Goal: Task Accomplishment & Management: Manage account settings

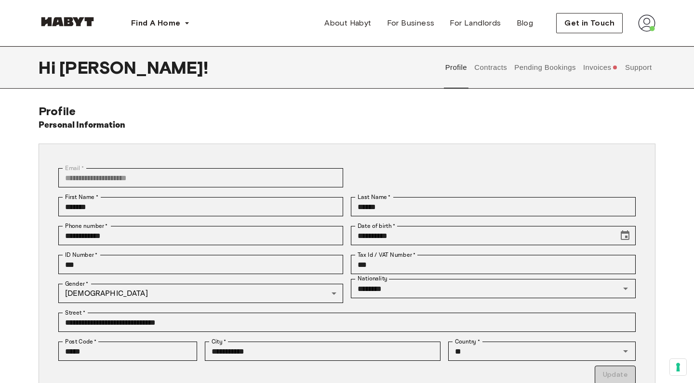
click at [594, 67] on button "Invoices" at bounding box center [599, 67] width 37 height 42
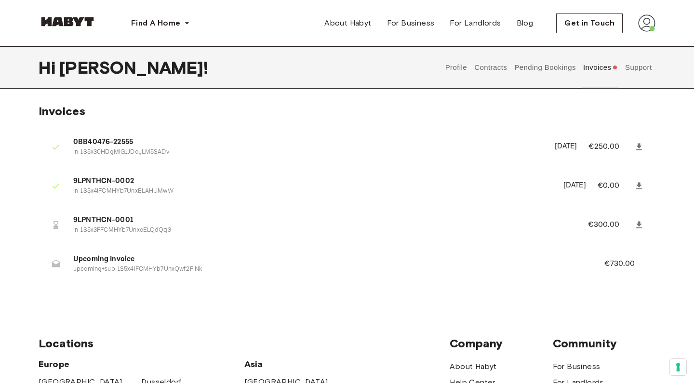
click at [107, 220] on span "9LPNTHCN-0001" at bounding box center [318, 220] width 491 height 11
click at [596, 220] on p "€300.00" at bounding box center [610, 225] width 44 height 12
click at [646, 68] on button "Support" at bounding box center [637, 67] width 29 height 42
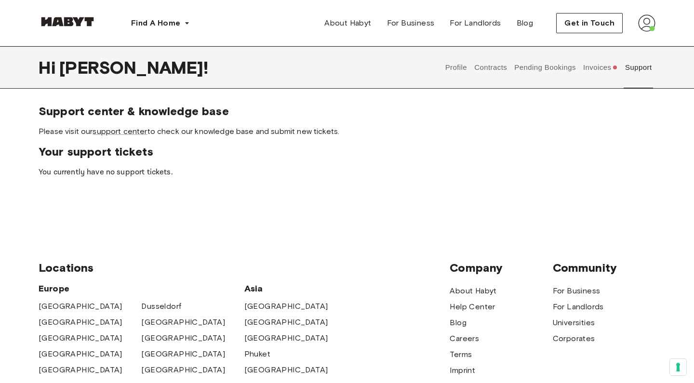
click at [558, 65] on button "Pending Bookings" at bounding box center [545, 67] width 64 height 42
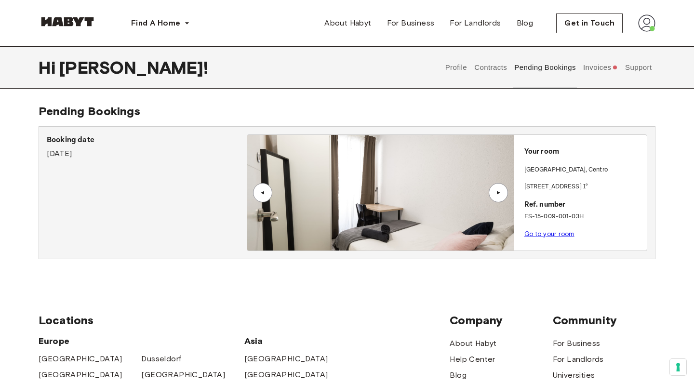
click at [498, 190] on div "▲" at bounding box center [498, 193] width 10 height 6
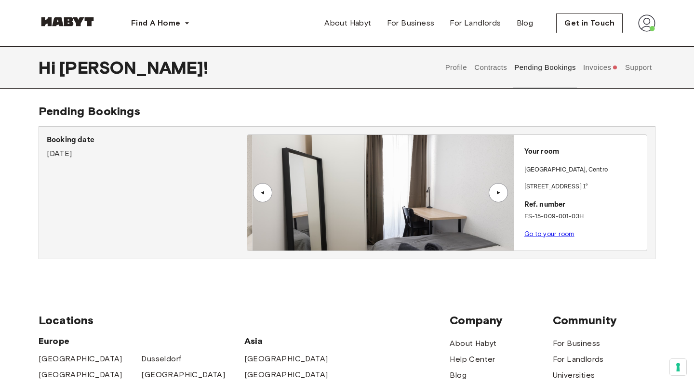
click at [498, 190] on div "▲" at bounding box center [498, 193] width 10 height 6
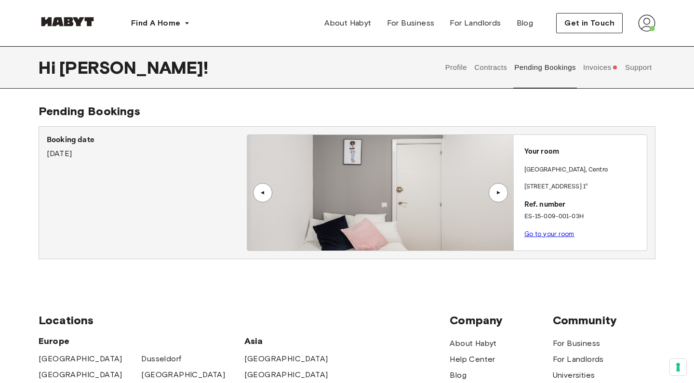
click at [499, 67] on button "Contracts" at bounding box center [490, 67] width 35 height 42
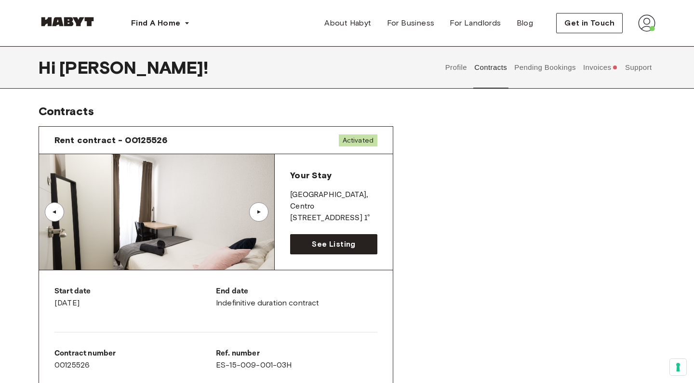
click at [462, 69] on button "Profile" at bounding box center [456, 67] width 25 height 42
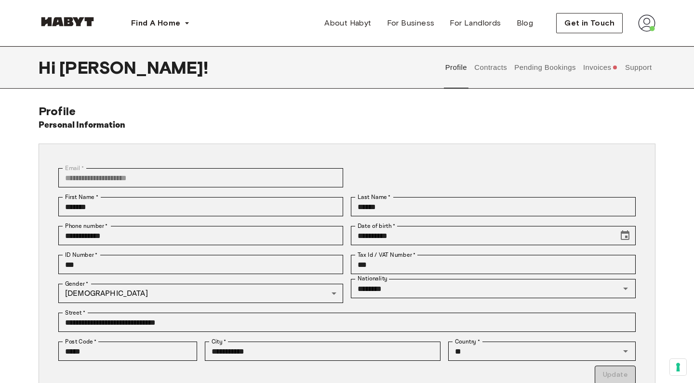
click at [532, 70] on button "Pending Bookings" at bounding box center [545, 67] width 64 height 42
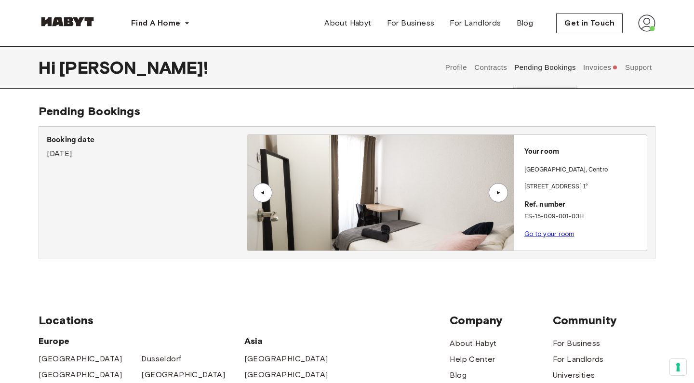
click at [591, 68] on button "Invoices" at bounding box center [599, 67] width 37 height 42
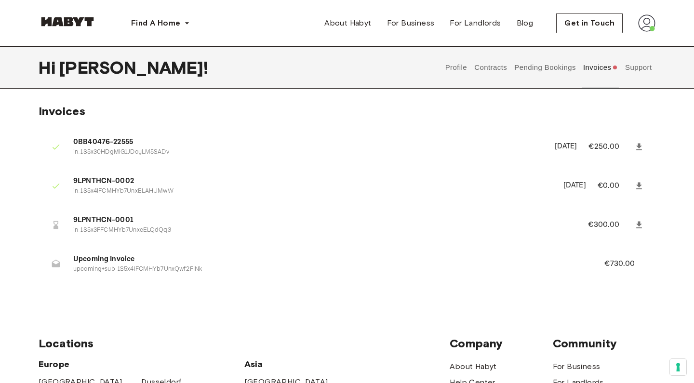
click at [124, 174] on li "9LPNTHCN-0002 in_1S5x4IFCMHYb7UnxELAHUMwW September 9th, 2025 €0.00" at bounding box center [347, 185] width 617 height 33
click at [617, 184] on p "€0.00" at bounding box center [614, 186] width 35 height 12
click at [671, 223] on div "Invoices 0BB40476-22555 in_1S5x30HDgMiG1JDoyLM5SADv September 10th, 2025 €250.0…" at bounding box center [347, 201] width 694 height 194
click at [624, 259] on p "€730.00" at bounding box center [625, 264] width 43 height 12
click at [638, 70] on button "Support" at bounding box center [637, 67] width 29 height 42
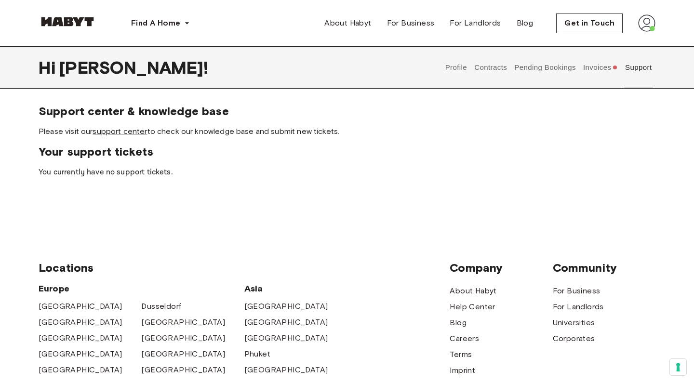
click at [572, 72] on button "Pending Bookings" at bounding box center [545, 67] width 64 height 42
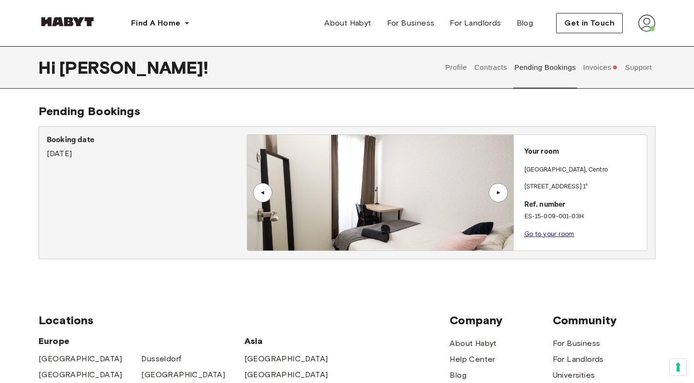
click at [375, 173] on img at bounding box center [380, 193] width 266 height 116
click at [551, 232] on link "Go to your room" at bounding box center [549, 233] width 50 height 7
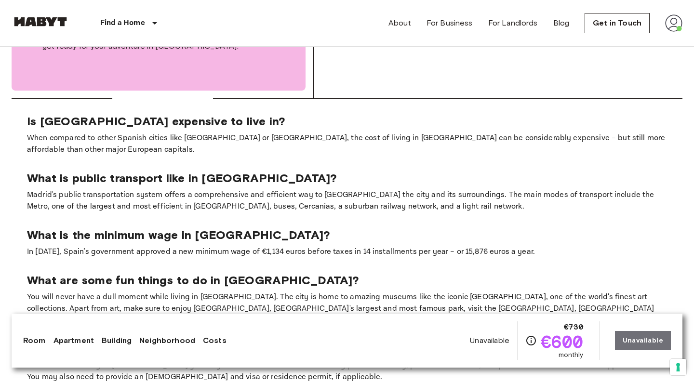
scroll to position [1634, 0]
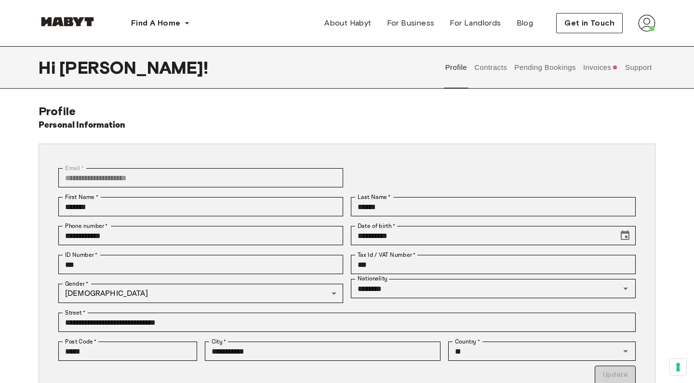
click at [590, 67] on button "Invoices" at bounding box center [599, 67] width 37 height 42
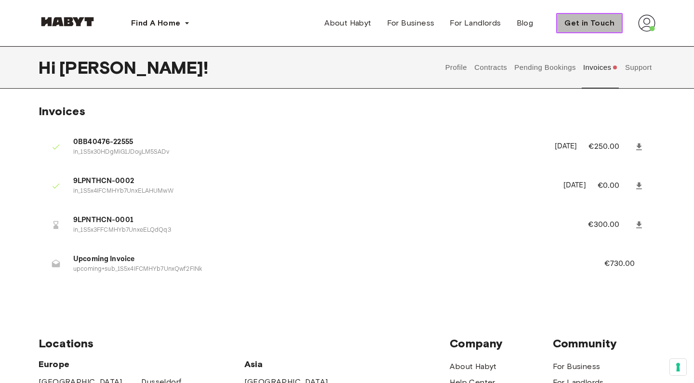
click at [593, 23] on span "Get in Touch" at bounding box center [589, 23] width 50 height 12
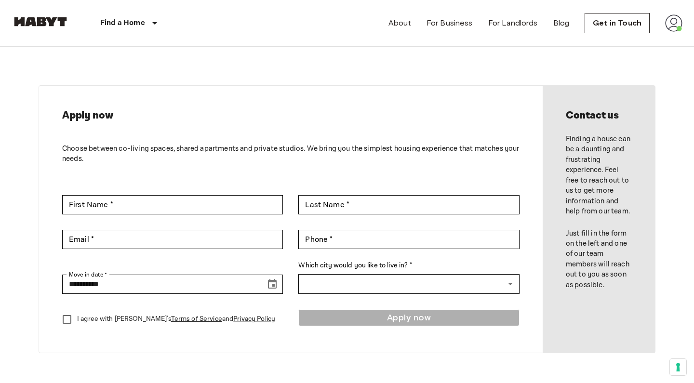
click at [678, 25] on img at bounding box center [673, 22] width 17 height 17
click at [510, 22] on div at bounding box center [347, 191] width 694 height 383
click at [510, 21] on link "For Landlords" at bounding box center [513, 23] width 50 height 12
